Goal: Find specific page/section: Find specific page/section

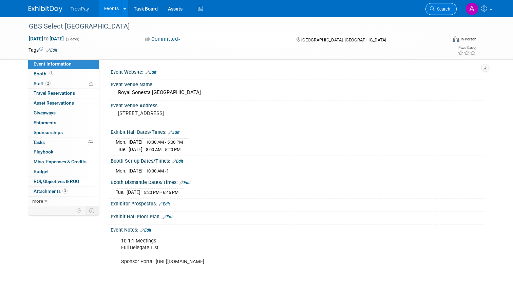
click at [435, 9] on span "Search" at bounding box center [443, 8] width 16 height 5
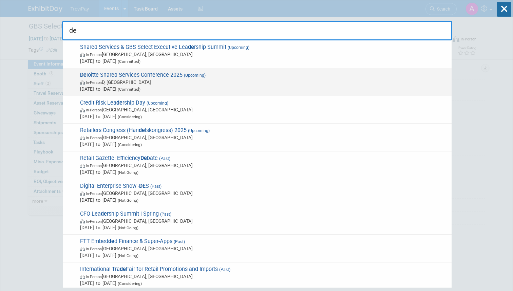
type input "de"
click at [231, 79] on span "In-Person D, Ireland" at bounding box center [264, 82] width 368 height 7
